Goal: Information Seeking & Learning: Check status

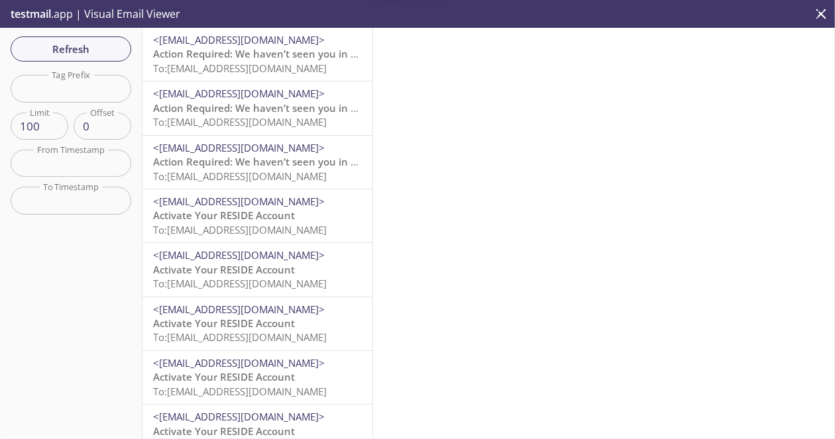
click at [338, 55] on span "Action Required: We haven’t seen you in your Reside account lately!" at bounding box center [316, 53] width 327 height 13
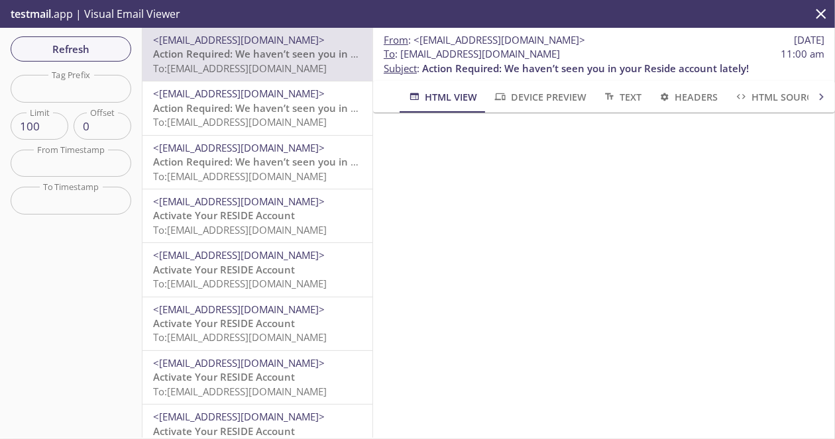
drag, startPoint x: 509, startPoint y: 58, endPoint x: 401, endPoint y: 50, distance: 108.3
click at [401, 50] on span "To : [EMAIL_ADDRESS][DOMAIN_NAME]" at bounding box center [472, 54] width 176 height 14
copy span "[EMAIL_ADDRESS][DOMAIN_NAME]"
click at [93, 38] on button "Refresh" at bounding box center [71, 48] width 121 height 25
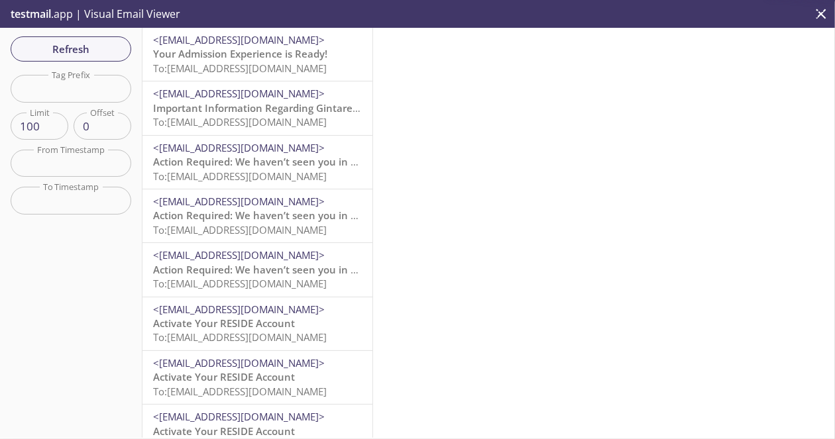
click at [225, 74] on span "To: [EMAIL_ADDRESS][DOMAIN_NAME]" at bounding box center [240, 68] width 174 height 13
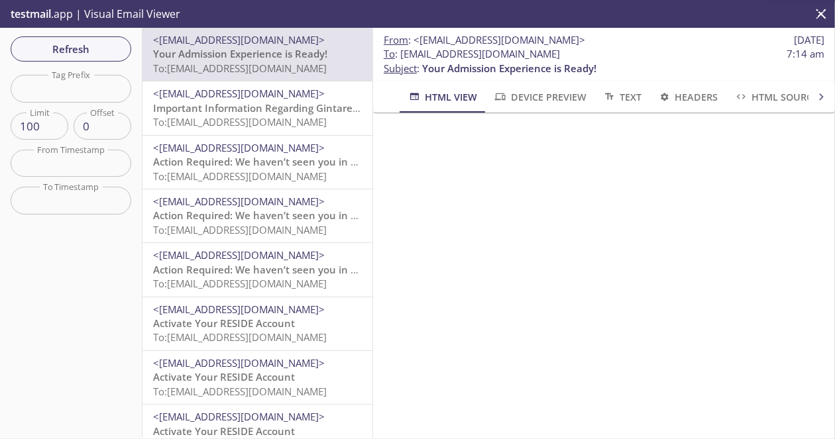
scroll to position [66, 0]
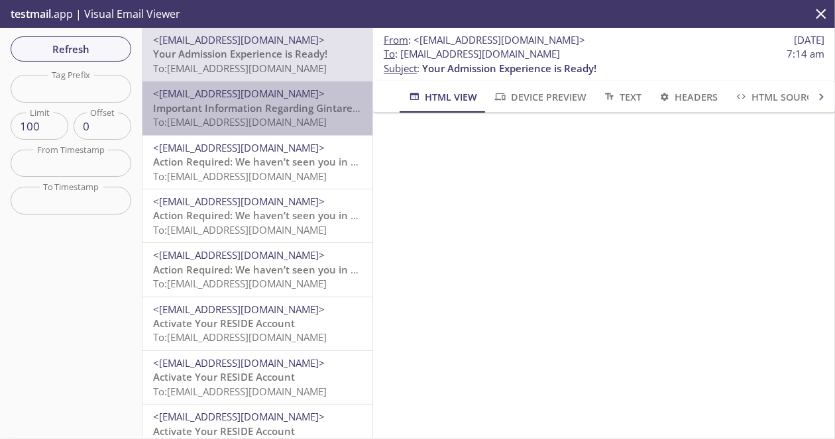
click at [303, 114] on span "Important Information Regarding Gintare Test's Admission to ACME 2019" at bounding box center [328, 107] width 350 height 13
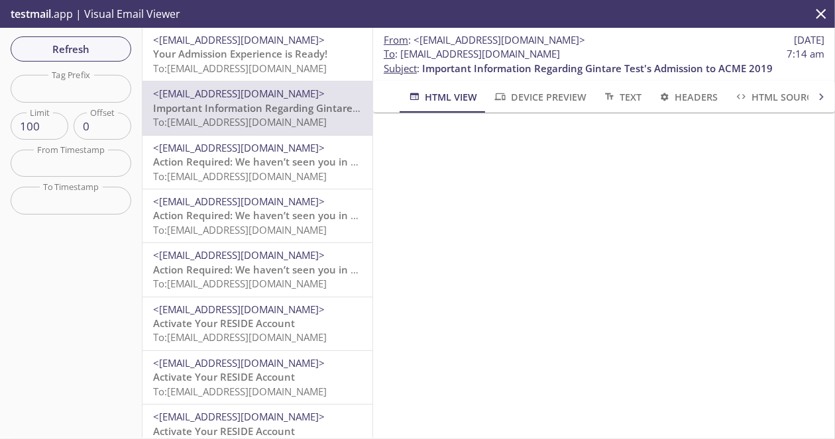
scroll to position [199, 0]
drag, startPoint x: 493, startPoint y: 52, endPoint x: 401, endPoint y: 58, distance: 91.6
click at [401, 58] on span "To : [EMAIL_ADDRESS][DOMAIN_NAME] 7:14 am" at bounding box center [604, 54] width 440 height 14
click at [114, 54] on span "Refresh" at bounding box center [70, 48] width 99 height 17
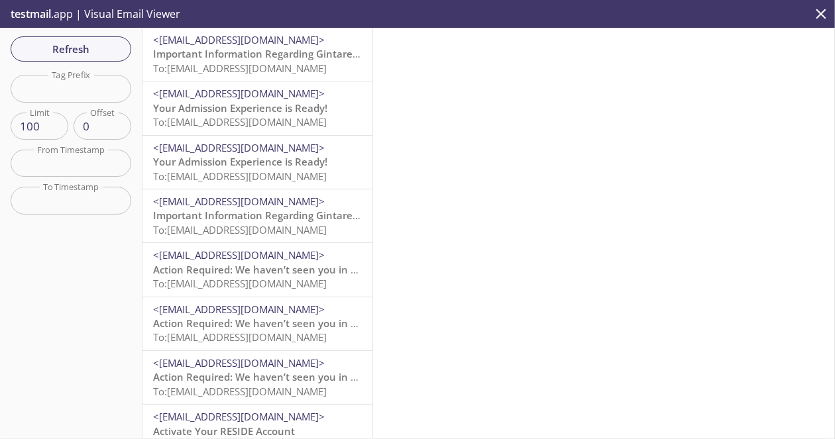
click at [165, 26] on p "testmail .app | Visual Email Viewer" at bounding box center [94, 14] width 188 height 28
click at [169, 36] on span "<[EMAIL_ADDRESS][DOMAIN_NAME]>" at bounding box center [239, 39] width 172 height 13
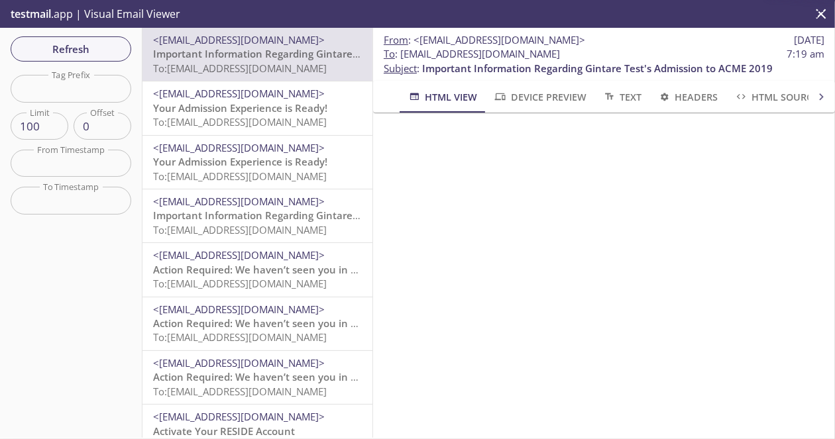
scroll to position [66, 0]
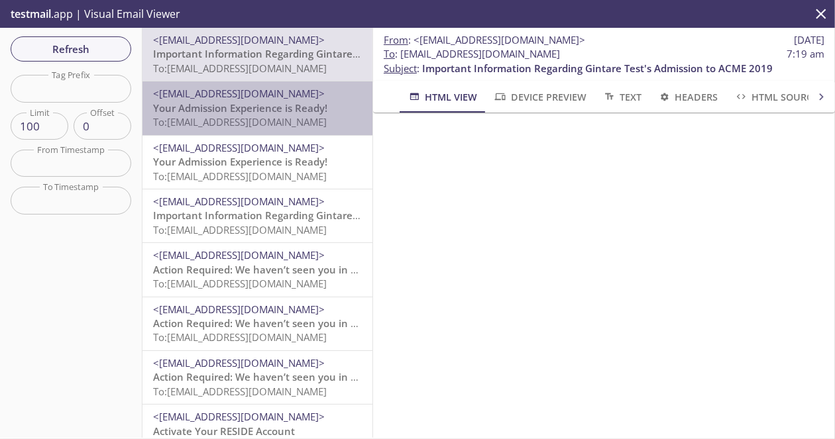
click at [311, 112] on span "Your Admission Experience is Ready!" at bounding box center [240, 107] width 174 height 13
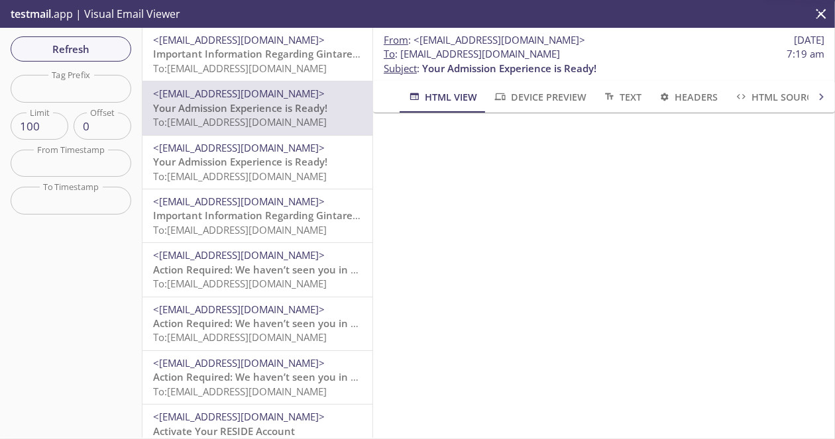
scroll to position [132, 0]
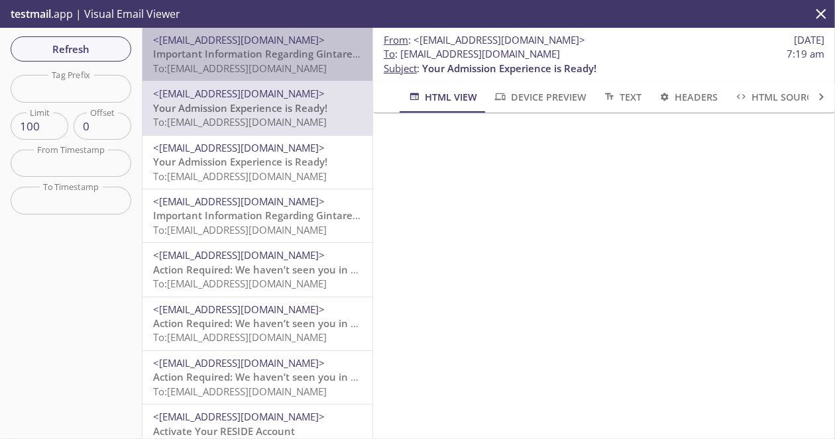
click at [327, 72] on span "To: [EMAIL_ADDRESS][DOMAIN_NAME]" at bounding box center [240, 68] width 174 height 13
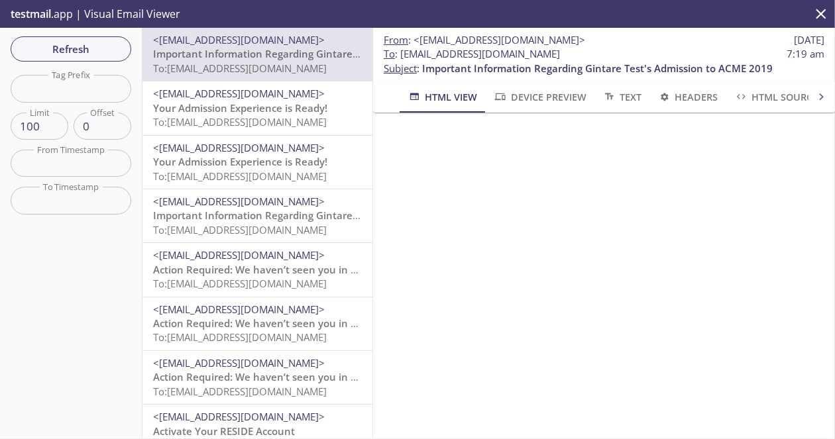
scroll to position [66, 0]
click at [320, 111] on span "Your Admission Experience is Ready!" at bounding box center [240, 107] width 174 height 13
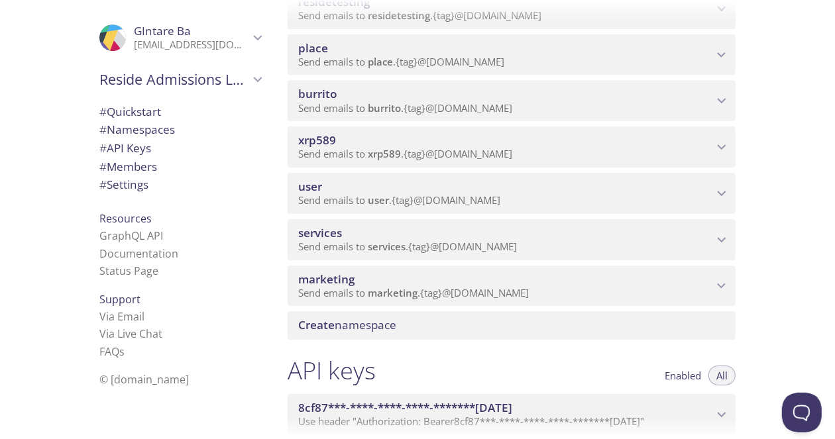
scroll to position [265, 0]
click at [369, 276] on span "marketing" at bounding box center [505, 279] width 415 height 15
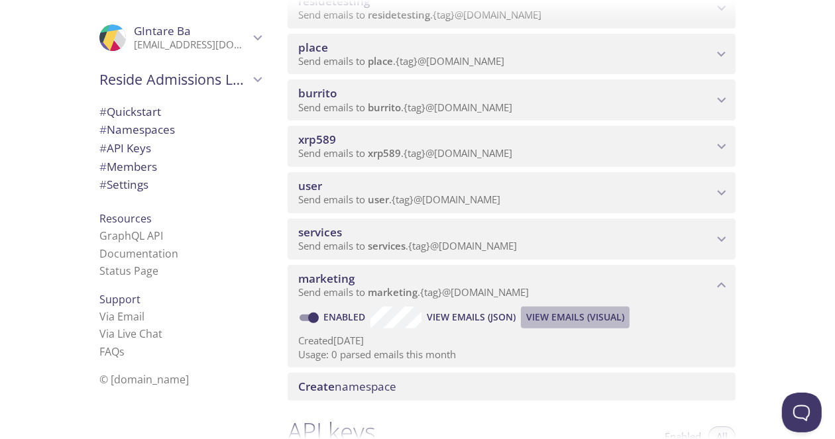
drag, startPoint x: 548, startPoint y: 321, endPoint x: 529, endPoint y: 319, distance: 19.9
click at [529, 319] on span "View Emails (Visual)" at bounding box center [575, 317] width 98 height 16
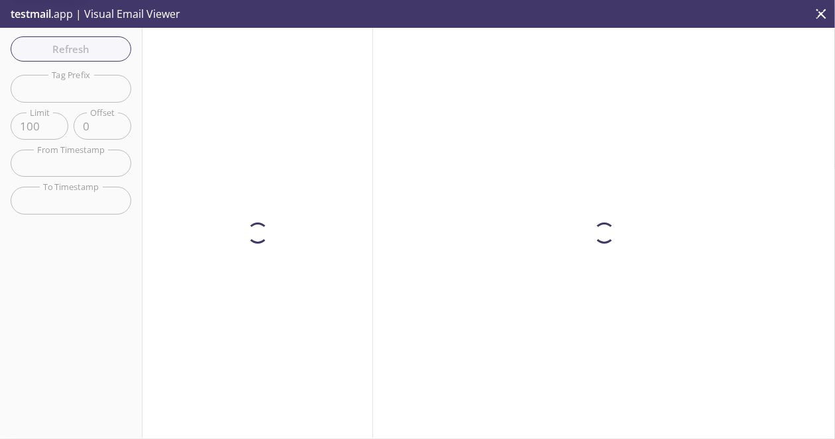
click at [531, 319] on div at bounding box center [604, 233] width 462 height 410
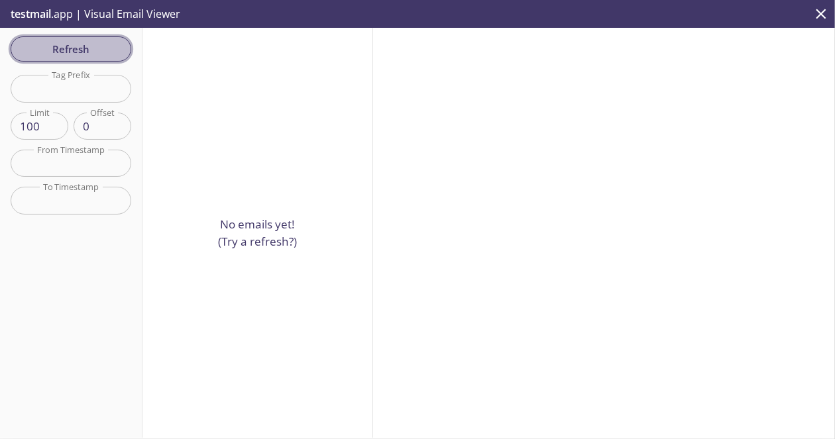
click at [113, 52] on span "Refresh" at bounding box center [70, 48] width 99 height 17
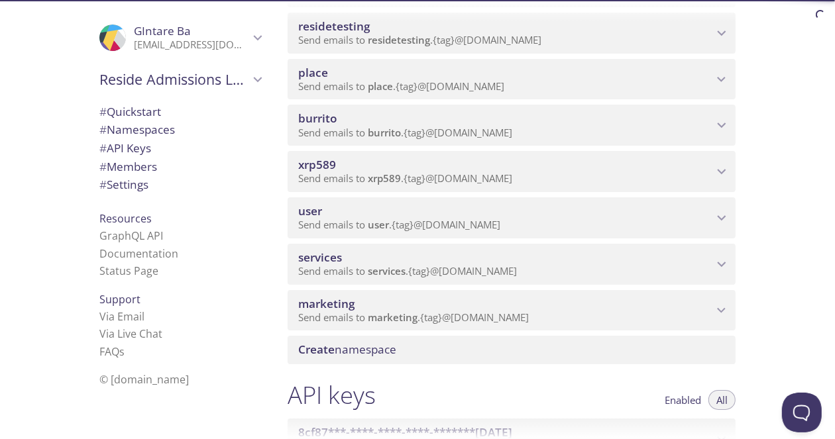
scroll to position [265, 0]
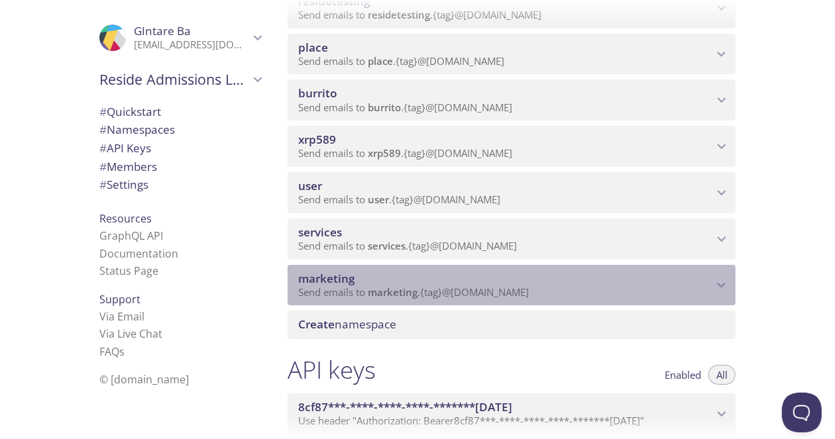
click at [385, 276] on span "marketing" at bounding box center [505, 279] width 415 height 15
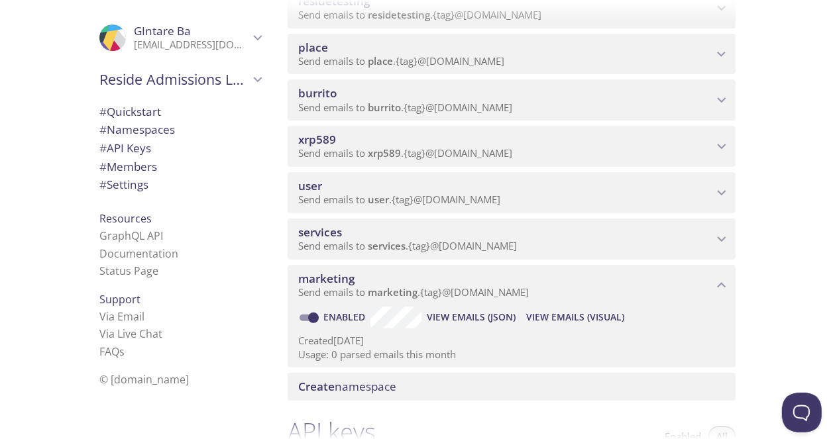
drag, startPoint x: 370, startPoint y: 81, endPoint x: 334, endPoint y: 99, distance: 40.3
click at [334, 99] on span "burrito" at bounding box center [317, 92] width 38 height 15
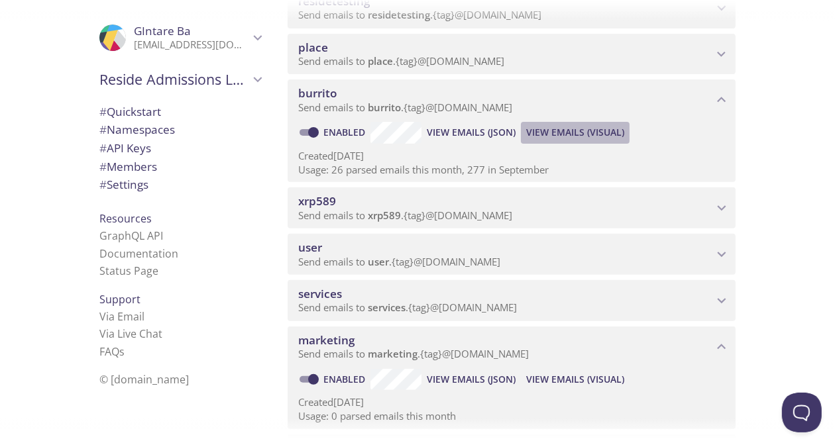
drag, startPoint x: 601, startPoint y: 126, endPoint x: 580, endPoint y: 134, distance: 23.5
click at [580, 134] on span "View Emails (Visual)" at bounding box center [575, 133] width 98 height 16
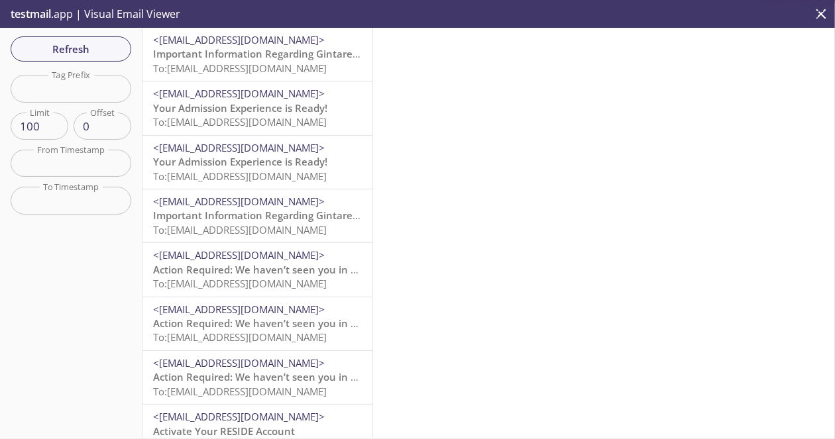
click at [245, 50] on span "Important Information Regarding Gintare Test's Admission to ACME 2019" at bounding box center [328, 53] width 350 height 13
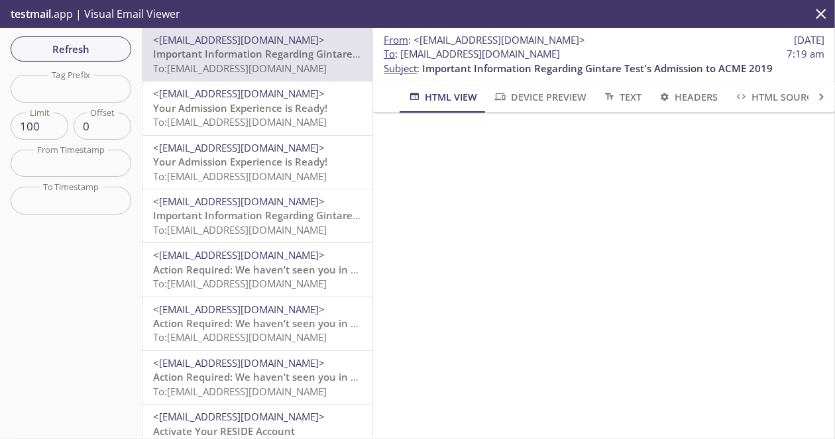
click at [229, 99] on span "<[EMAIL_ADDRESS][DOMAIN_NAME]>" at bounding box center [239, 93] width 172 height 13
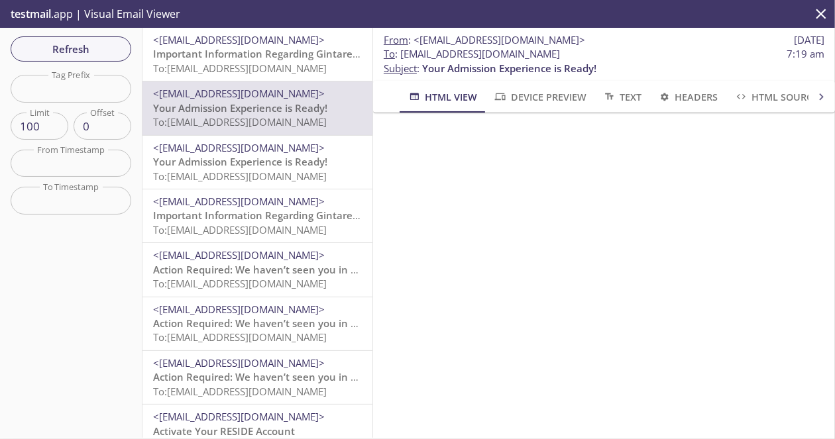
drag, startPoint x: 579, startPoint y: 50, endPoint x: 478, endPoint y: 58, distance: 101.0
click at [478, 58] on span "To : burrito.resident1@inbox.testmail.app 7:19 am" at bounding box center [604, 54] width 440 height 14
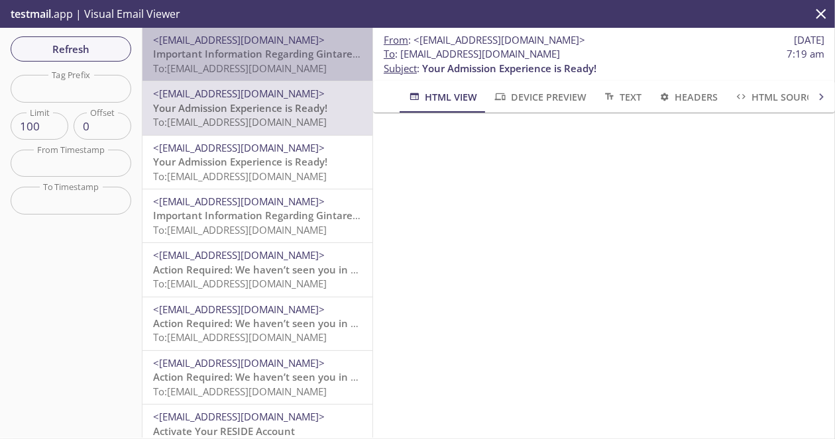
click at [325, 55] on span "Important Information Regarding Gintare Test's Admission to ACME 2019" at bounding box center [328, 53] width 350 height 13
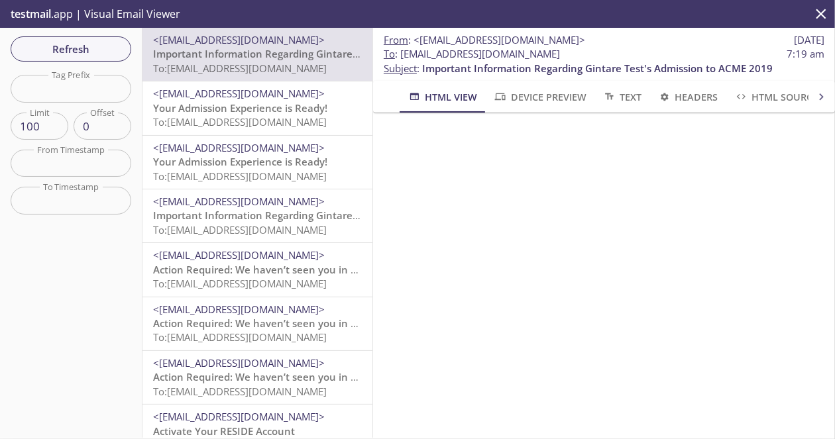
drag, startPoint x: 589, startPoint y: 54, endPoint x: 402, endPoint y: 50, distance: 187.5
click at [398, 50] on span "To : burrito.represent2@inbox.testmail.app 7:19 am" at bounding box center [604, 54] width 440 height 14
copy span "[EMAIL_ADDRESS][DOMAIN_NAME]"
click at [62, 60] on button "Refresh" at bounding box center [71, 48] width 121 height 25
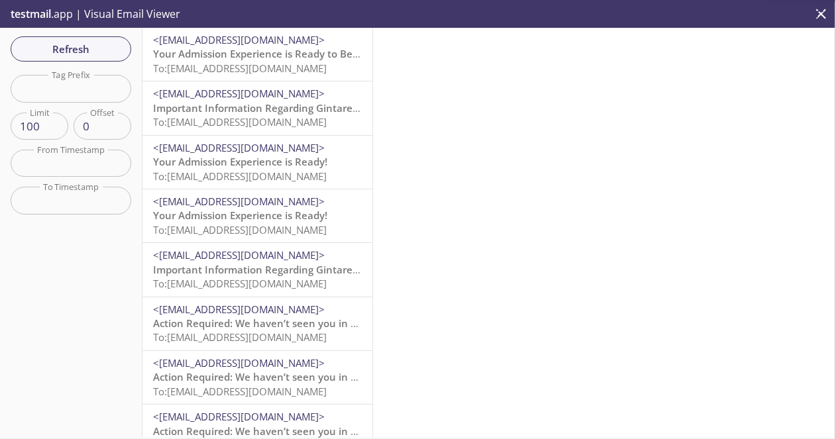
click at [327, 57] on span "Your Admission Experience is Ready to Be Completed!" at bounding box center [281, 53] width 257 height 13
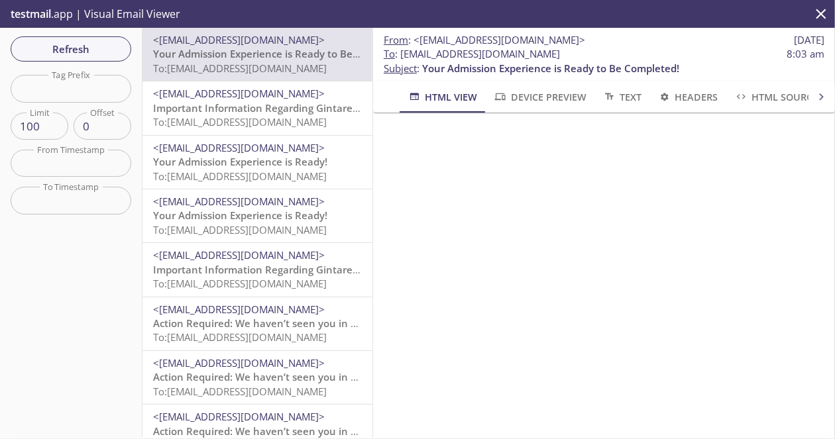
drag, startPoint x: 347, startPoint y: 68, endPoint x: 283, endPoint y: 95, distance: 70.0
click at [283, 95] on span "<[EMAIL_ADDRESS][DOMAIN_NAME]>" at bounding box center [239, 93] width 172 height 13
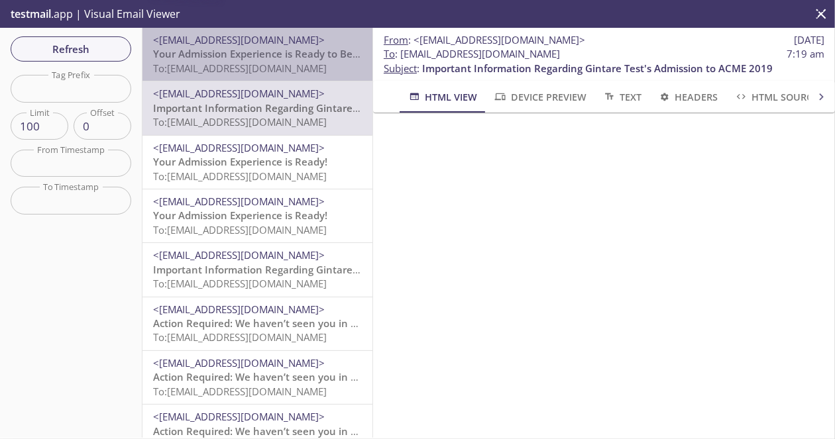
click at [280, 74] on span "To: [EMAIL_ADDRESS][DOMAIN_NAME]" at bounding box center [240, 68] width 174 height 13
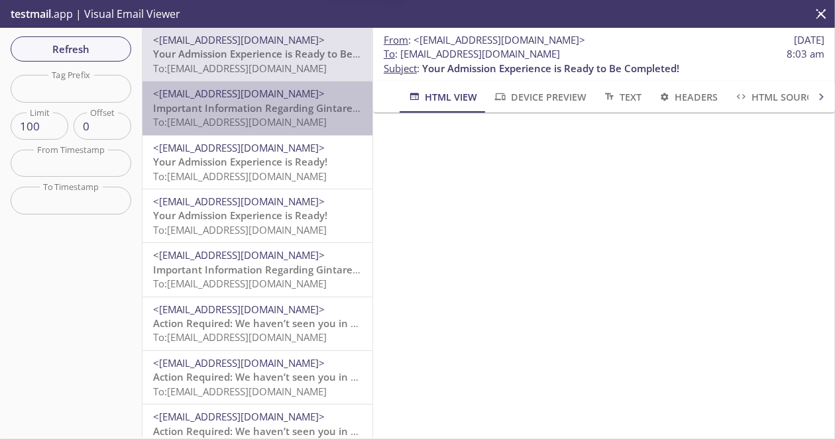
click at [272, 94] on span "<[EMAIL_ADDRESS][DOMAIN_NAME]>" at bounding box center [239, 93] width 172 height 13
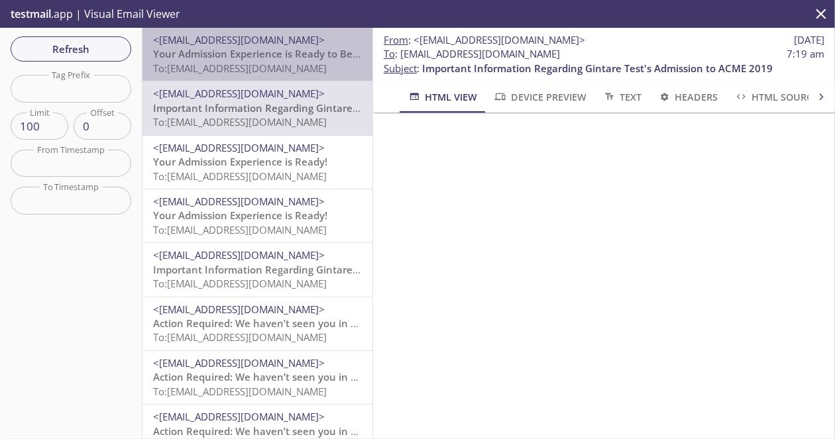
click at [277, 60] on span "Your Admission Experience is Ready to Be Completed!" at bounding box center [281, 53] width 257 height 13
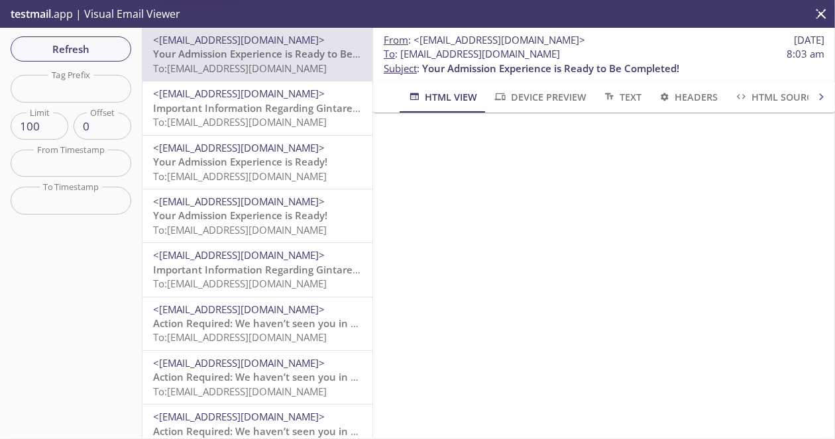
click at [272, 99] on span "<[EMAIL_ADDRESS][DOMAIN_NAME]>" at bounding box center [239, 93] width 172 height 13
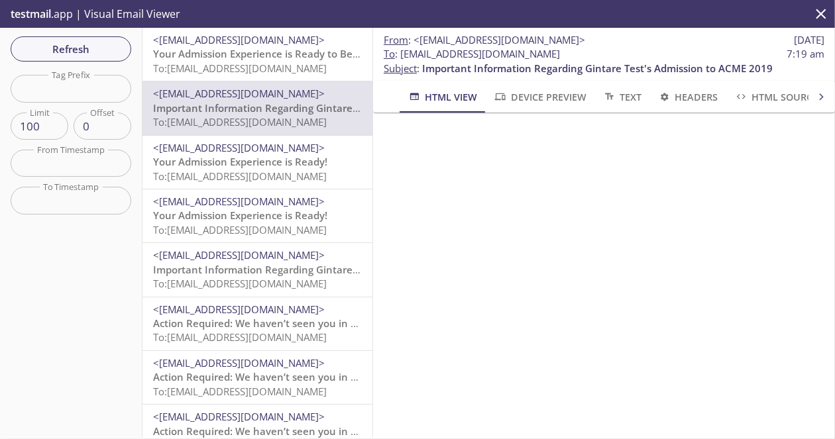
click at [330, 44] on span "<[EMAIL_ADDRESS][DOMAIN_NAME]>" at bounding box center [257, 40] width 209 height 14
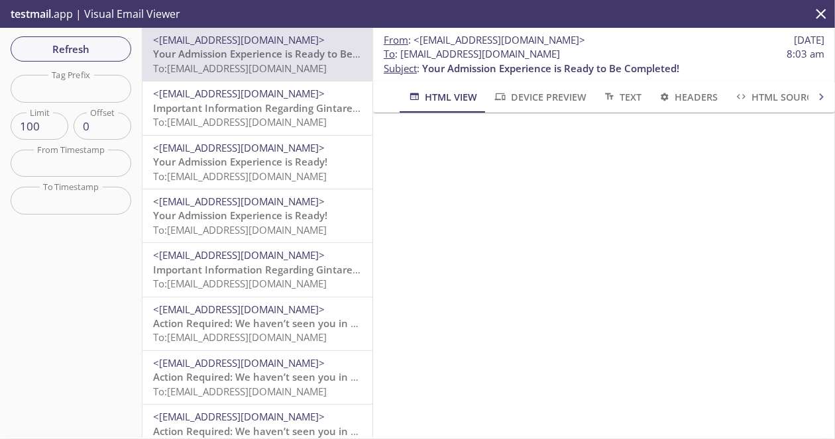
click at [288, 246] on div "<[EMAIL_ADDRESS][DOMAIN_NAME]> Important Information Regarding Gintare Test's A…" at bounding box center [257, 269] width 230 height 53
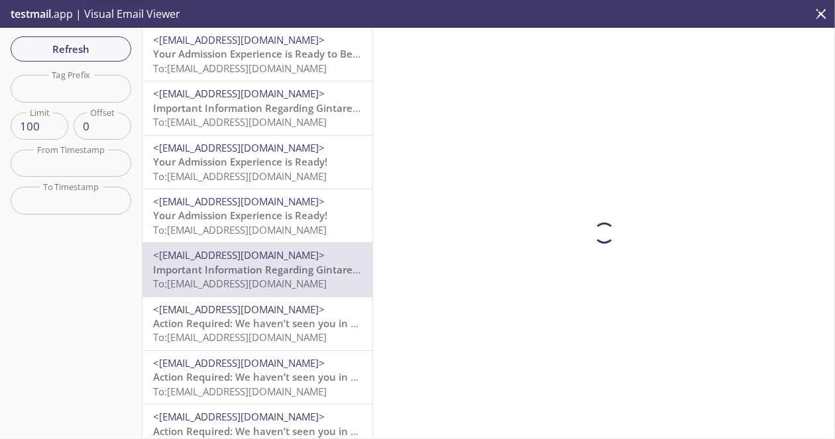
click at [294, 227] on span "To: [EMAIL_ADDRESS][DOMAIN_NAME]" at bounding box center [240, 229] width 174 height 13
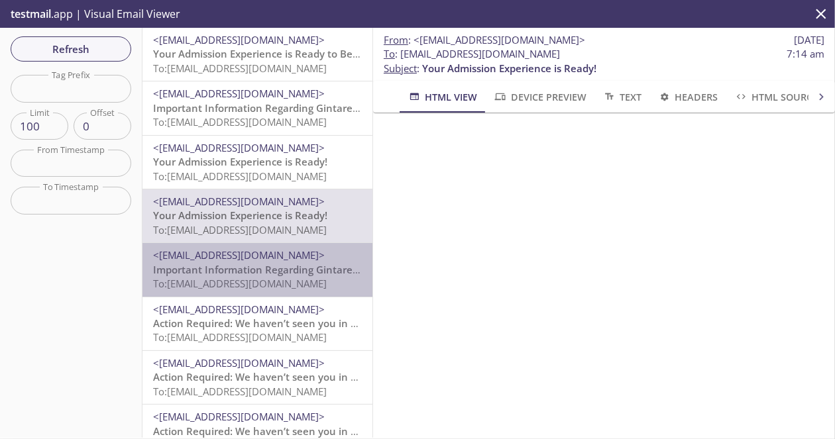
click at [297, 270] on span "Important Information Regarding Gintare Test's Admission to ACME 2019" at bounding box center [328, 269] width 350 height 13
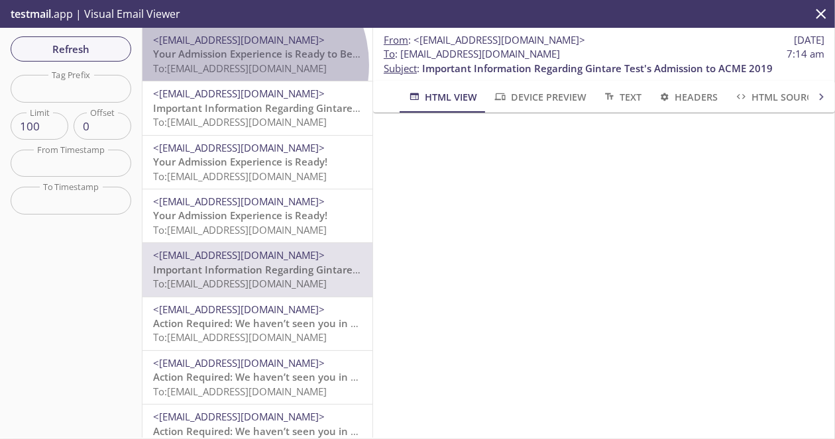
click at [245, 66] on span "To: [EMAIL_ADDRESS][DOMAIN_NAME]" at bounding box center [240, 68] width 174 height 13
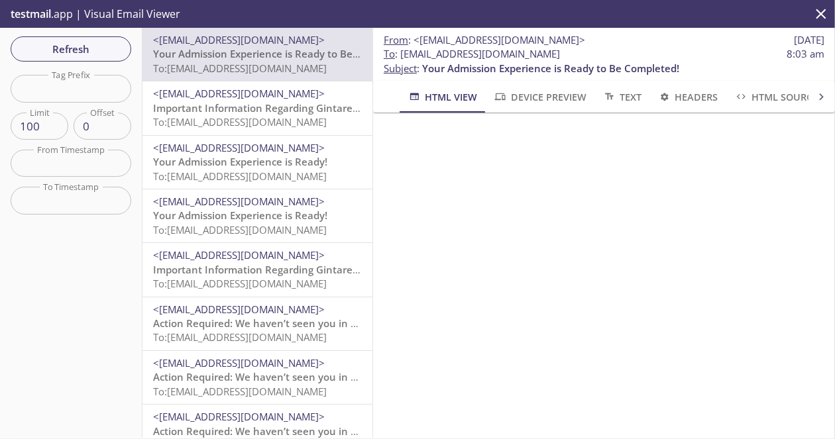
click at [116, 48] on span "Refresh" at bounding box center [70, 48] width 99 height 17
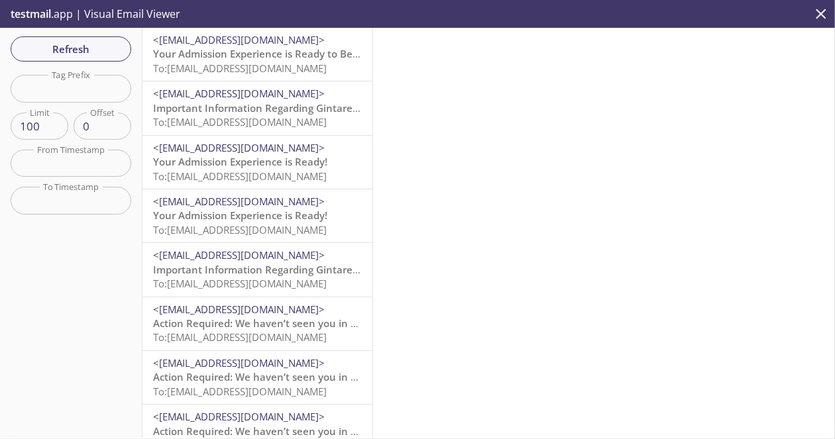
click at [274, 46] on span "<[EMAIL_ADDRESS][DOMAIN_NAME]>" at bounding box center [239, 39] width 172 height 13
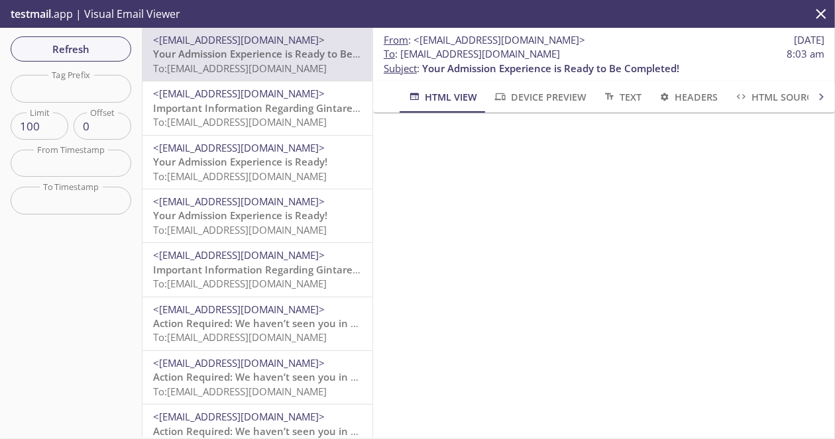
drag, startPoint x: 589, startPoint y: 58, endPoint x: 409, endPoint y: 55, distance: 180.9
click at [401, 60] on span "To : burrito.represent2@inbox.testmail.app 8:03 am" at bounding box center [604, 54] width 440 height 14
copy span "[EMAIL_ADDRESS][DOMAIN_NAME]"
click at [123, 43] on button "Refresh" at bounding box center [71, 48] width 121 height 25
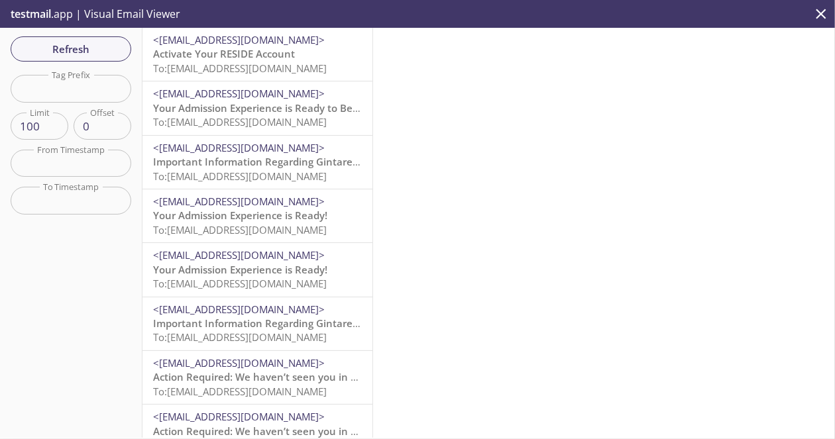
click at [234, 46] on span "<[EMAIL_ADDRESS][DOMAIN_NAME]>" at bounding box center [239, 39] width 172 height 13
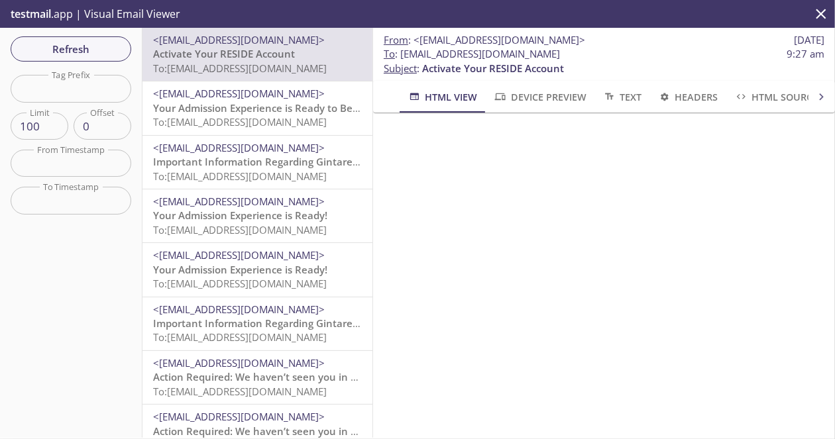
drag, startPoint x: 574, startPoint y: 55, endPoint x: 402, endPoint y: 54, distance: 171.6
click at [402, 54] on span "To : burrito.clerk02@inbox.testmail.app 9:27 am" at bounding box center [604, 54] width 440 height 14
copy span "burrito.clerk02@inbox.testmail.app"
click at [93, 62] on div "Refresh Filters Tag Prefix Tag Prefix Limit 100 Limit Offset 0 Offset From Time…" at bounding box center [71, 233] width 142 height 410
click at [93, 52] on span "Refresh" at bounding box center [70, 48] width 99 height 17
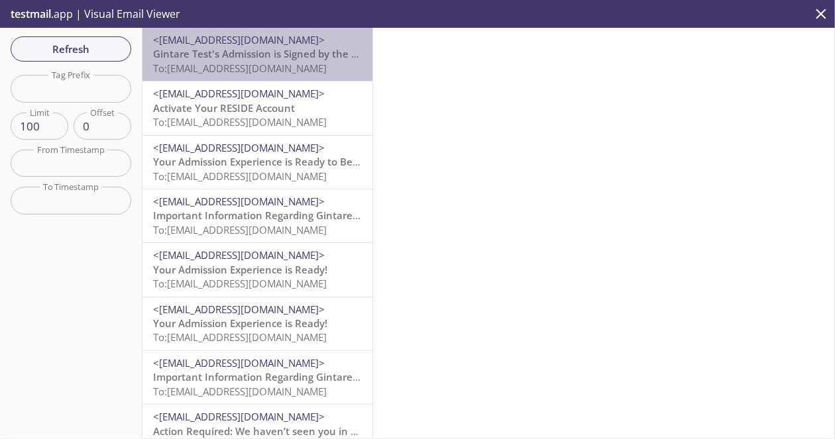
click at [265, 56] on span "Gintare Test's Admission is Signed by the Resident" at bounding box center [273, 53] width 240 height 13
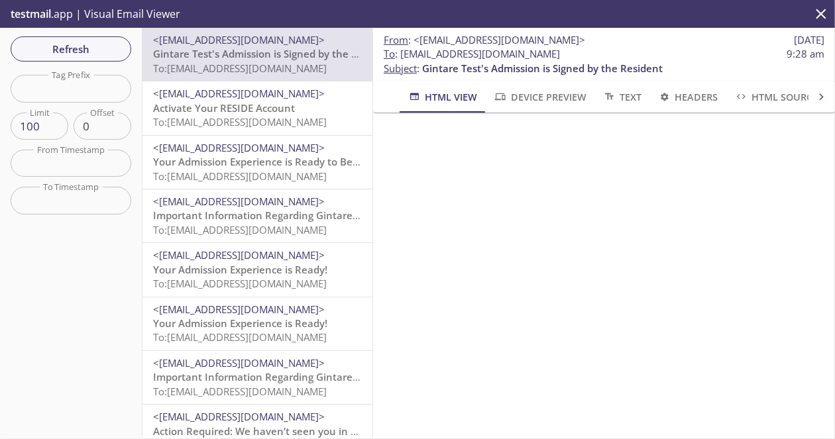
scroll to position [66, 0]
click at [291, 97] on span "<[EMAIL_ADDRESS][DOMAIN_NAME]>" at bounding box center [239, 93] width 172 height 13
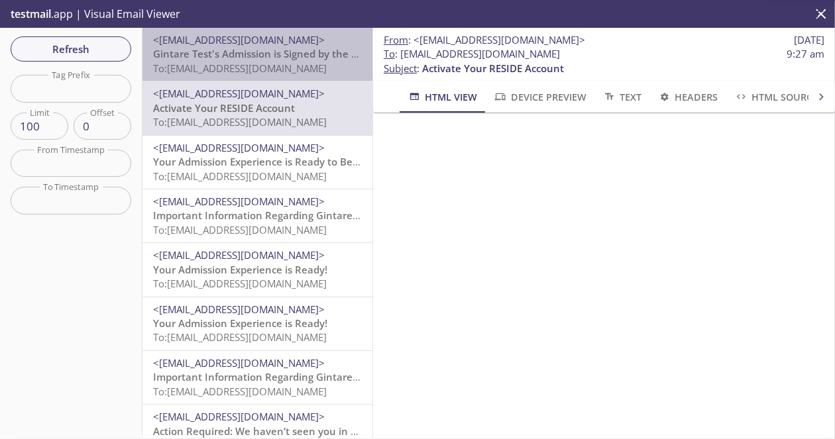
click at [303, 66] on span "To: burrito.clerk02@inbox.testmail.app" at bounding box center [240, 68] width 174 height 13
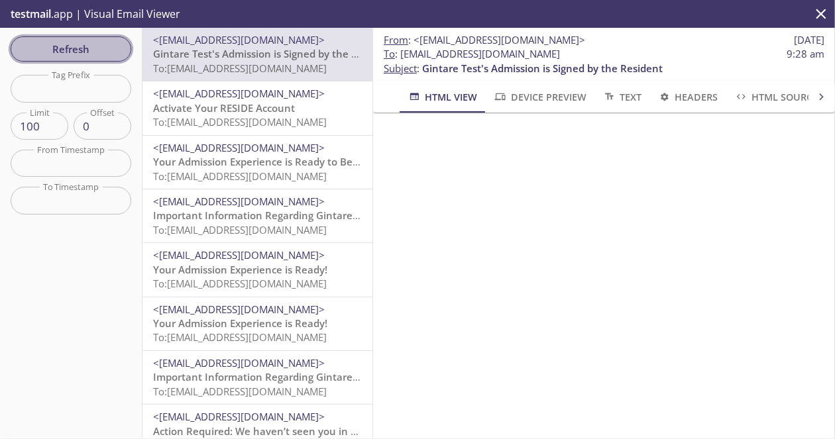
click at [93, 45] on span "Refresh" at bounding box center [70, 48] width 99 height 17
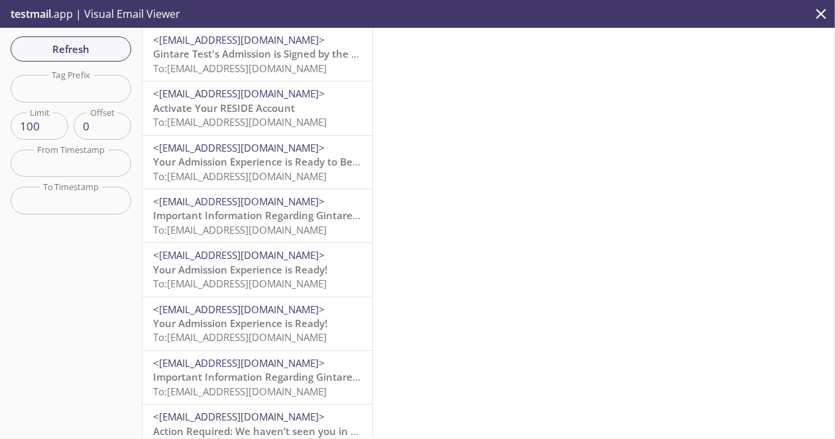
click at [240, 55] on span "Gintare Test's Admission is Signed by the Resident" at bounding box center [273, 53] width 240 height 13
